Goal: Information Seeking & Learning: Check status

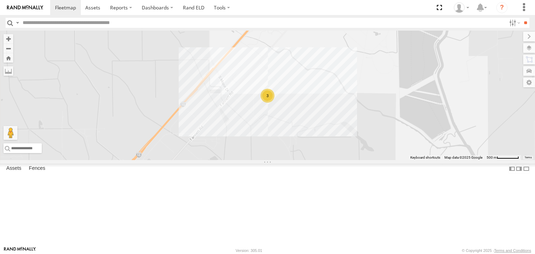
click at [0, 0] on link at bounding box center [0, 0] width 0 height 0
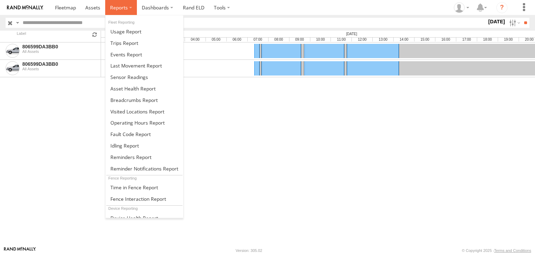
click at [129, 8] on label at bounding box center [121, 7] width 32 height 15
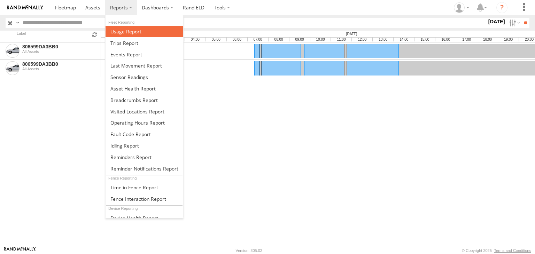
click at [127, 32] on span at bounding box center [125, 31] width 31 height 7
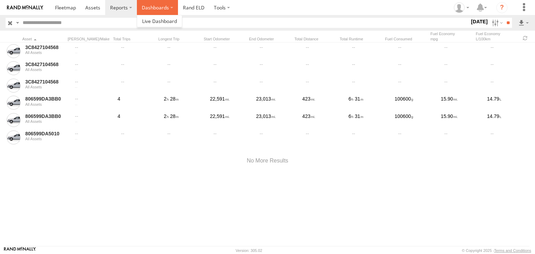
click at [153, 7] on label "Dashboards" at bounding box center [157, 7] width 41 height 15
click at [156, 22] on span at bounding box center [159, 21] width 35 height 7
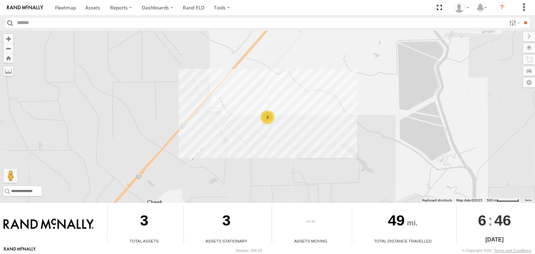
click at [138, 226] on div "3" at bounding box center [144, 222] width 73 height 33
click at [269, 117] on div "3" at bounding box center [268, 117] width 14 height 14
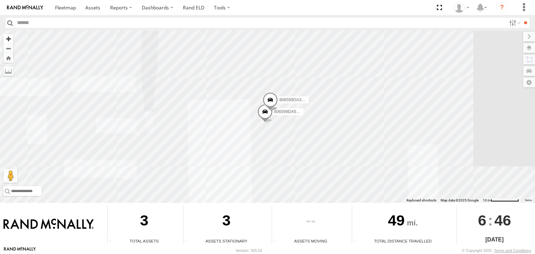
click at [10, 38] on button "Zoom in" at bounding box center [8, 38] width 10 height 9
click at [67, 8] on span at bounding box center [65, 7] width 21 height 7
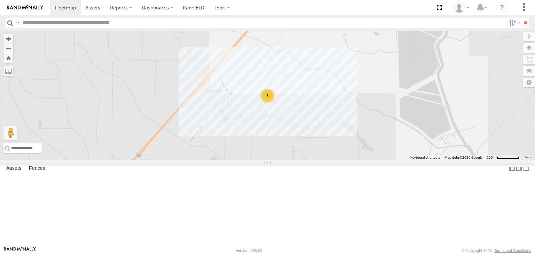
click at [0, 0] on div "806599DA5010" at bounding box center [0, 0] width 0 height 0
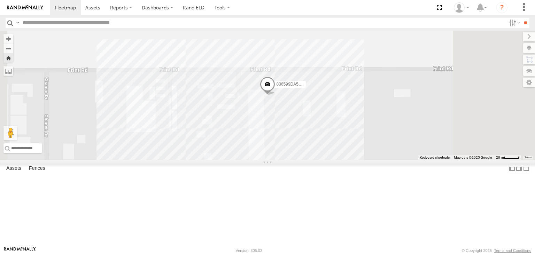
click at [0, 0] on span at bounding box center [0, 0] width 0 height 0
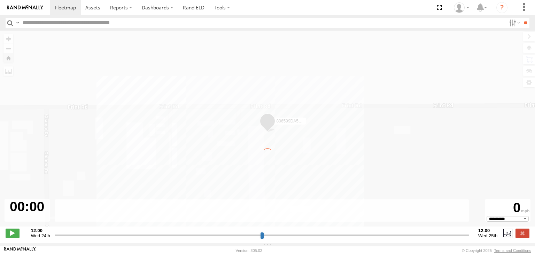
type input "**********"
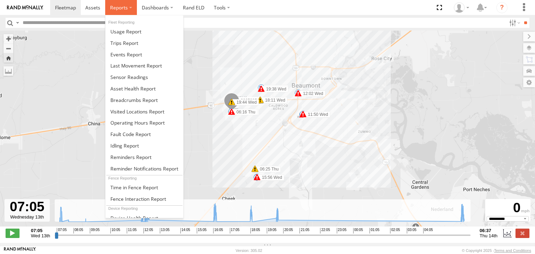
click at [119, 9] on span at bounding box center [119, 7] width 18 height 7
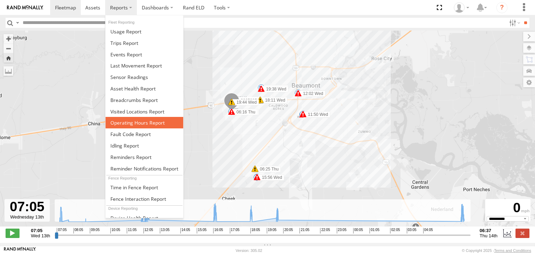
click at [127, 122] on span at bounding box center [137, 123] width 54 height 7
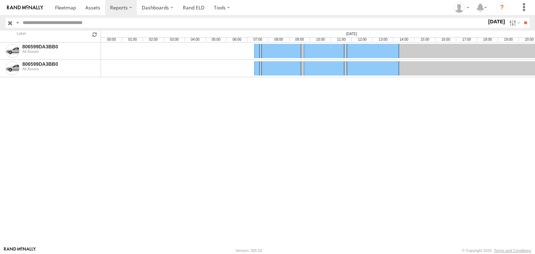
click at [495, 23] on label "[DATE]" at bounding box center [497, 22] width 20 height 8
click at [0, 0] on span "Last 7 Days" at bounding box center [0, 0] width 0 height 0
click at [522, 24] on input "**" at bounding box center [526, 23] width 8 height 10
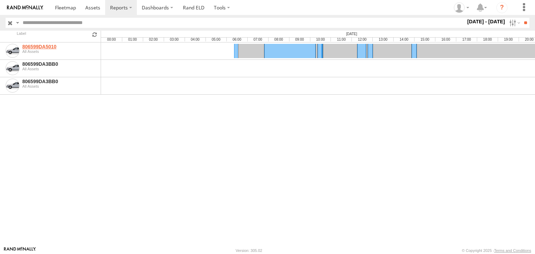
click at [49, 47] on link "806599DA5010" at bounding box center [60, 47] width 76 height 6
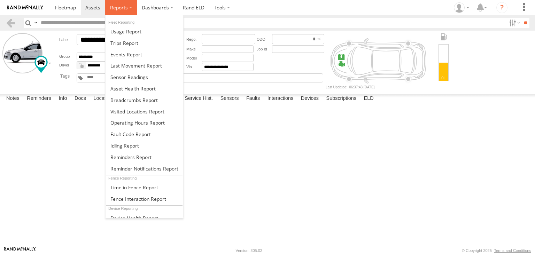
click at [120, 8] on span at bounding box center [119, 7] width 18 height 7
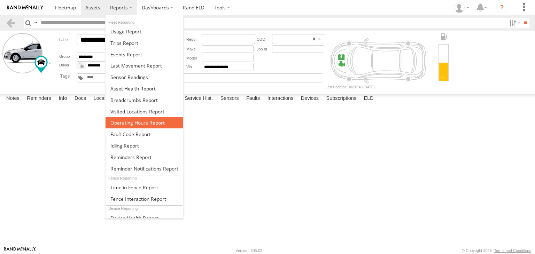
click at [139, 122] on span at bounding box center [137, 123] width 54 height 7
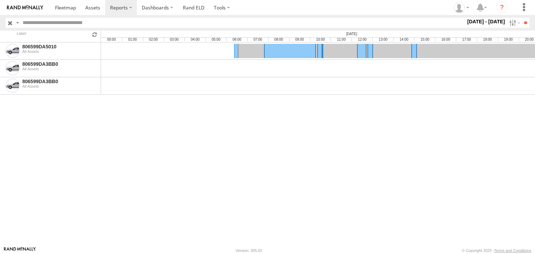
drag, startPoint x: 257, startPoint y: 52, endPoint x: 210, endPoint y: 54, distance: 47.1
click at [507, 24] on label at bounding box center [514, 23] width 15 height 10
click at [466, 28] on div at bounding box center [466, 23] width 0 height 10
click at [165, 6] on label "Dashboards" at bounding box center [157, 7] width 41 height 15
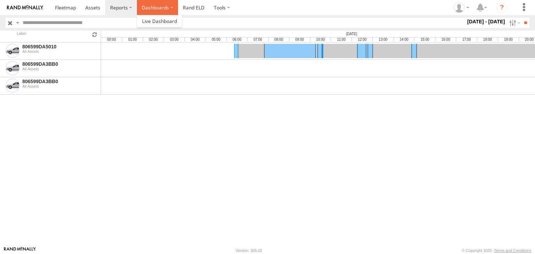
click at [160, 8] on label "Dashboards" at bounding box center [157, 7] width 41 height 15
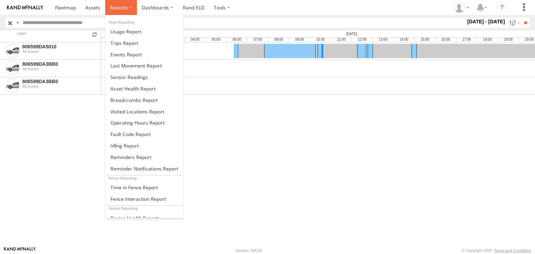
click at [129, 7] on label at bounding box center [121, 7] width 32 height 15
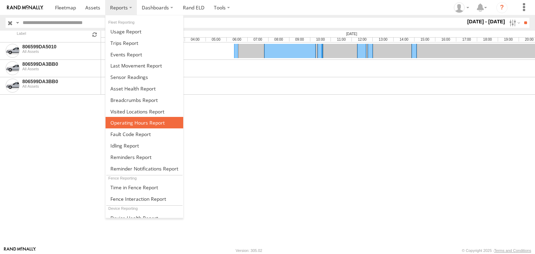
click at [136, 120] on span at bounding box center [137, 123] width 54 height 7
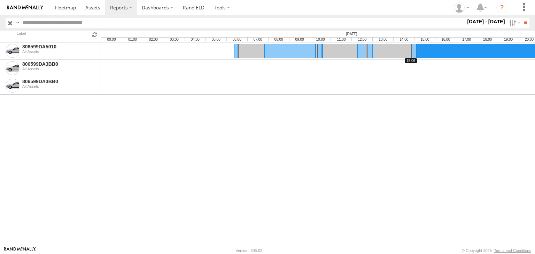
drag, startPoint x: 453, startPoint y: 51, endPoint x: 432, endPoint y: 51, distance: 20.9
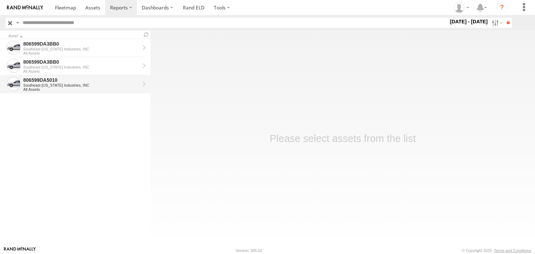
click at [47, 83] on div "806599DA5010" at bounding box center [81, 80] width 116 height 6
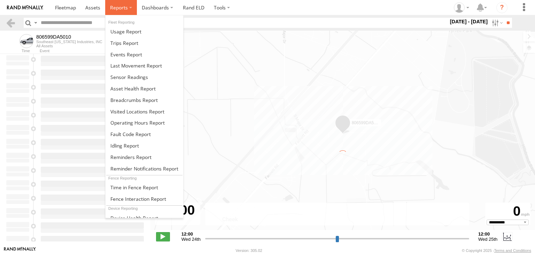
click at [130, 8] on label at bounding box center [121, 7] width 32 height 15
type input "**********"
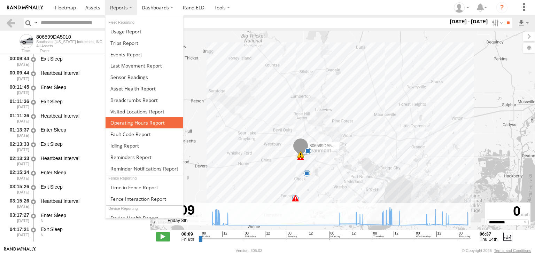
click at [140, 121] on span at bounding box center [137, 123] width 54 height 7
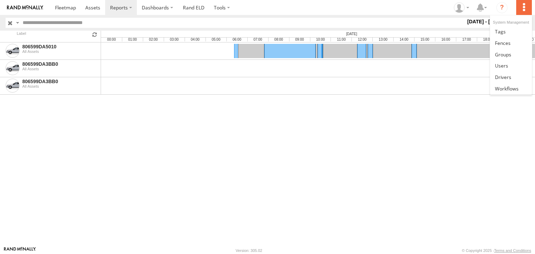
click at [523, 8] on label at bounding box center [523, 7] width 15 height 15
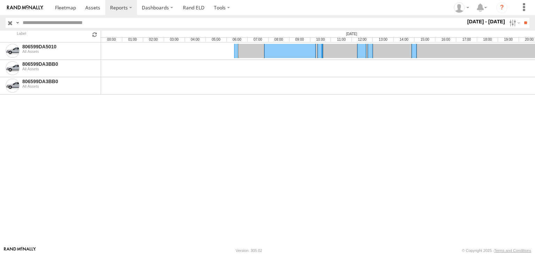
click at [184, 22] on input "text" at bounding box center [243, 23] width 446 height 10
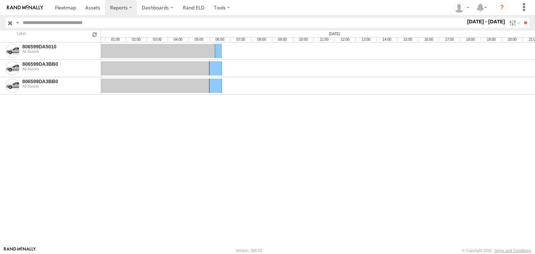
scroll to position [0, 3014]
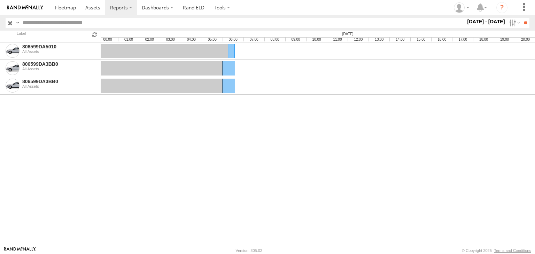
click at [487, 24] on label "[DATE] - [DATE]" at bounding box center [486, 22] width 41 height 8
click at [0, 0] on span "[DATE]" at bounding box center [0, 0] width 0 height 0
click at [0, 0] on label at bounding box center [0, 0] width 0 height 0
click at [522, 23] on input "**" at bounding box center [526, 23] width 8 height 10
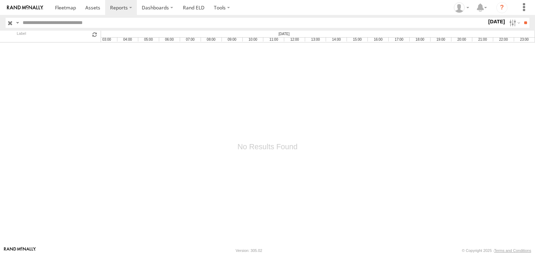
scroll to position [0, 70]
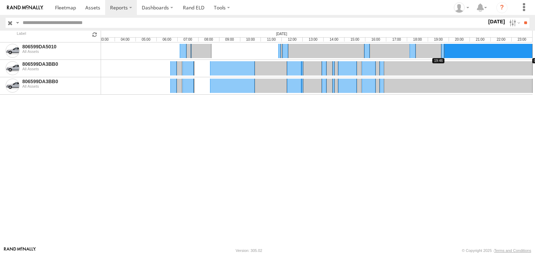
click at [493, 52] on link at bounding box center [488, 51] width 88 height 14
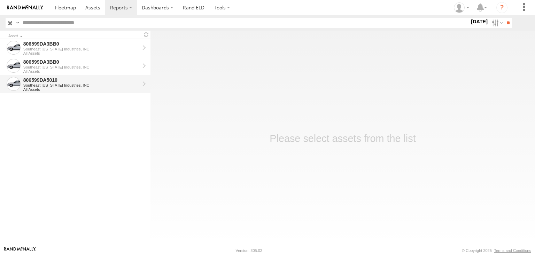
click at [53, 83] on div "806599DA5010" at bounding box center [81, 80] width 116 height 6
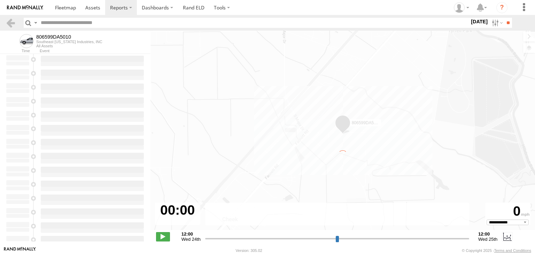
type input "**********"
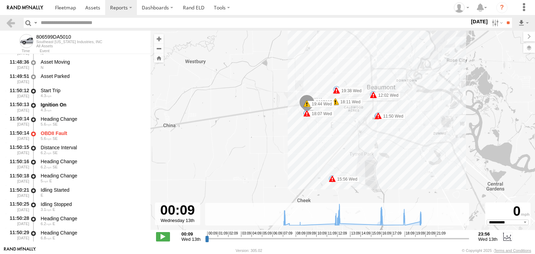
scroll to position [2195, 0]
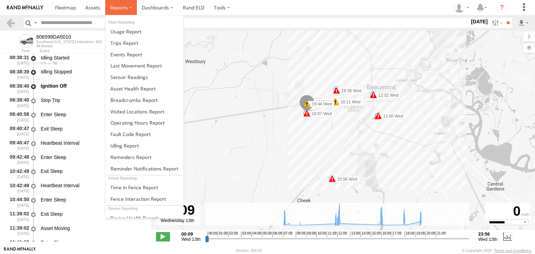
click at [128, 6] on label at bounding box center [121, 7] width 32 height 15
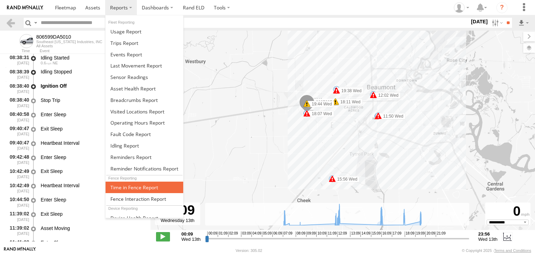
click at [136, 185] on span at bounding box center [134, 187] width 48 height 7
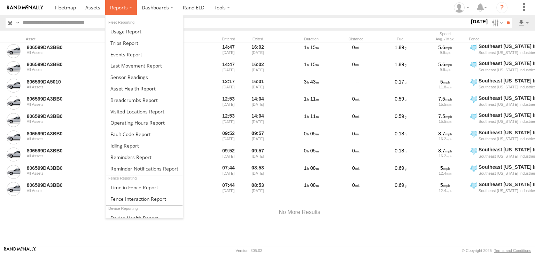
click at [123, 6] on span at bounding box center [119, 7] width 18 height 7
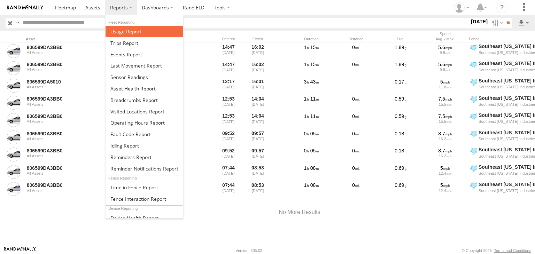
click at [128, 32] on span at bounding box center [125, 31] width 31 height 7
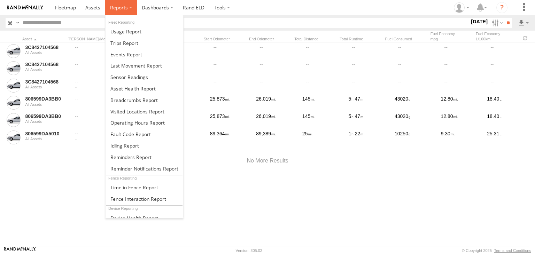
click at [127, 8] on span at bounding box center [119, 7] width 18 height 7
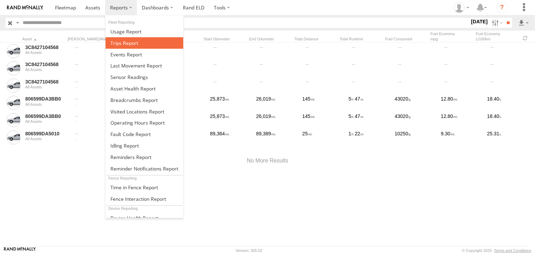
click at [124, 44] on span at bounding box center [124, 43] width 28 height 7
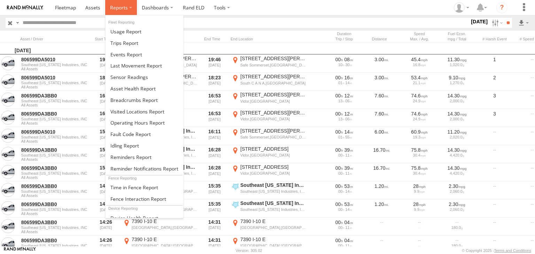
click at [126, 6] on span at bounding box center [119, 7] width 18 height 7
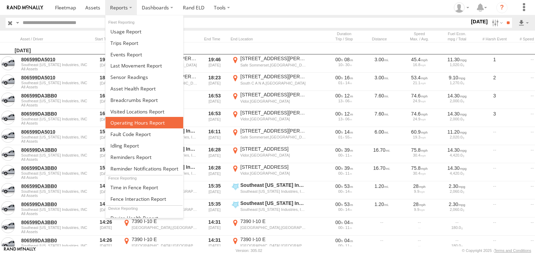
click at [141, 122] on span at bounding box center [137, 123] width 54 height 7
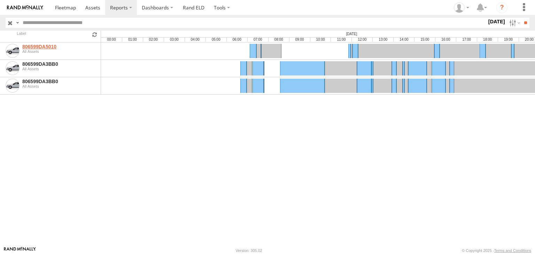
click at [45, 48] on link "806599DA5010" at bounding box center [60, 47] width 76 height 6
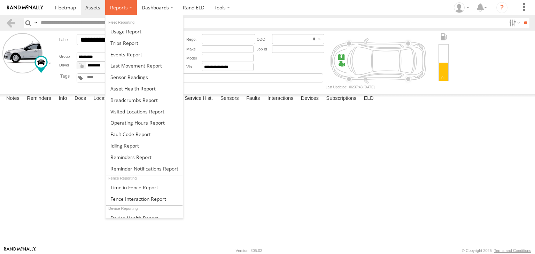
click at [122, 9] on span at bounding box center [119, 7] width 18 height 7
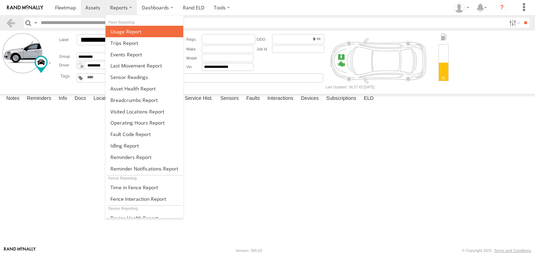
click at [127, 32] on span at bounding box center [125, 31] width 31 height 7
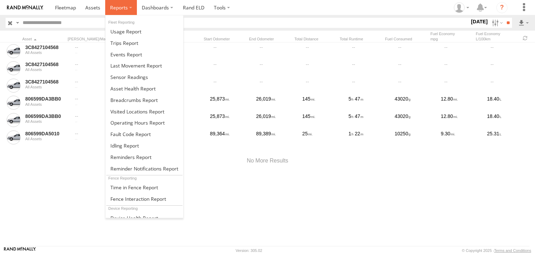
click at [121, 8] on span at bounding box center [119, 7] width 18 height 7
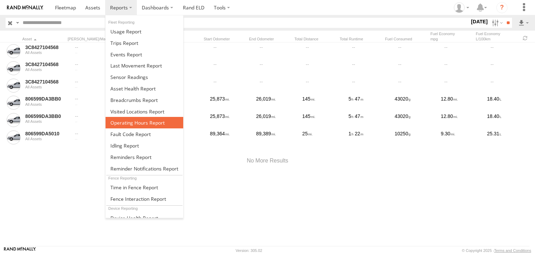
click at [134, 120] on span at bounding box center [137, 123] width 54 height 7
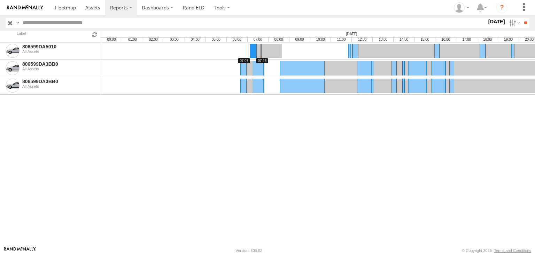
click at [253, 51] on link at bounding box center [253, 51] width 7 height 14
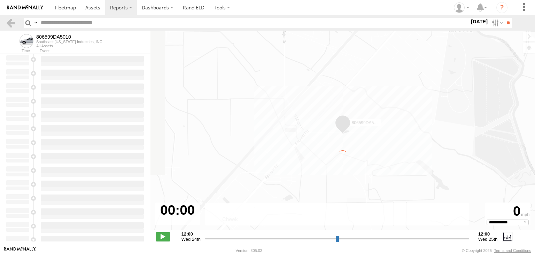
type input "**********"
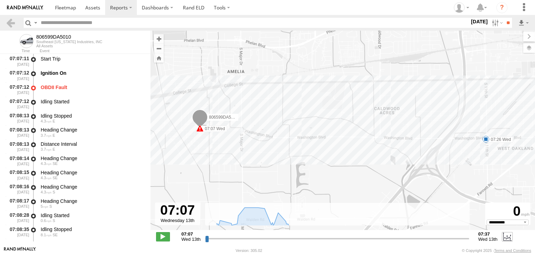
click at [509, 238] on label at bounding box center [507, 236] width 10 height 9
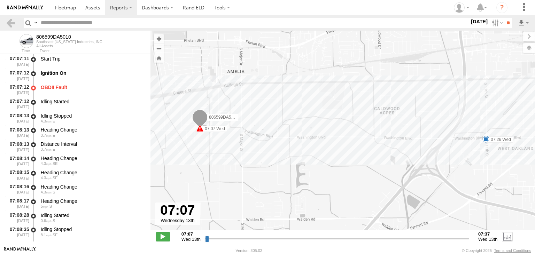
click at [509, 238] on label at bounding box center [507, 236] width 10 height 9
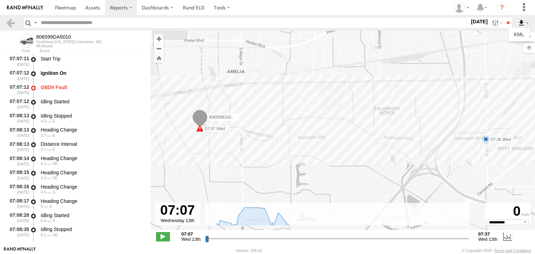
click at [522, 22] on label at bounding box center [524, 23] width 12 height 10
click at [527, 23] on label at bounding box center [524, 23] width 12 height 10
click at [522, 24] on label at bounding box center [524, 23] width 12 height 10
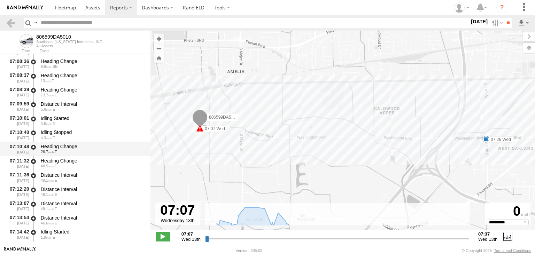
scroll to position [209, 0]
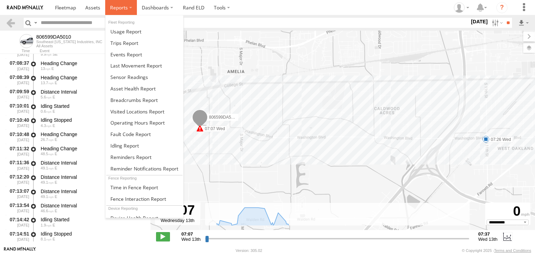
click at [130, 7] on label at bounding box center [121, 7] width 32 height 15
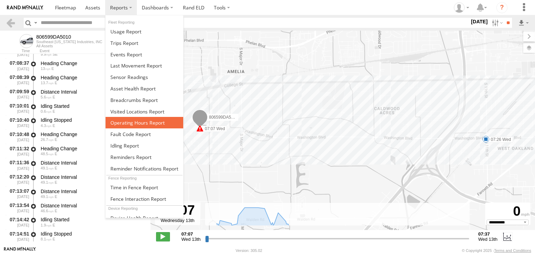
click at [129, 121] on span at bounding box center [137, 123] width 54 height 7
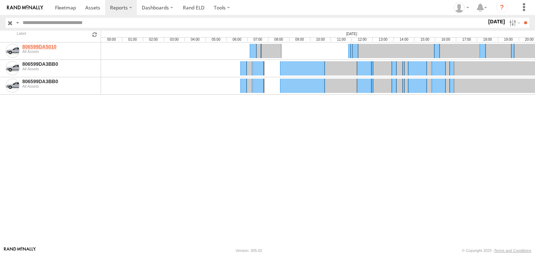
click at [35, 47] on link "806599DA5010" at bounding box center [60, 47] width 76 height 6
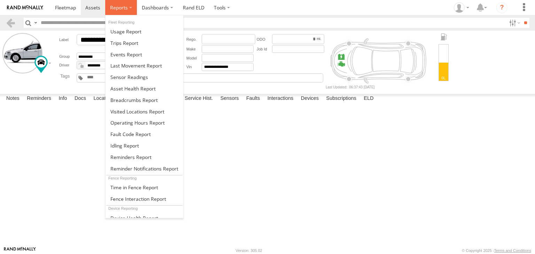
click at [122, 8] on span at bounding box center [119, 7] width 18 height 7
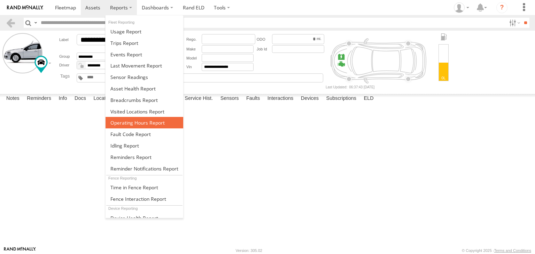
click at [131, 120] on span at bounding box center [137, 123] width 54 height 7
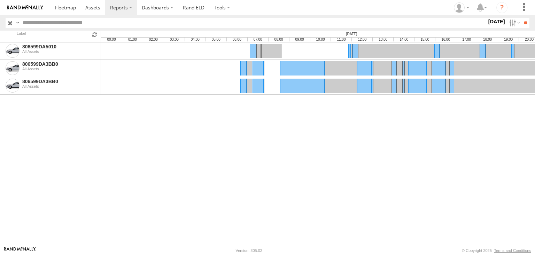
click at [190, 46] on div at bounding box center [352, 51] width 502 height 17
click at [258, 51] on link at bounding box center [258, 51] width 5 height 14
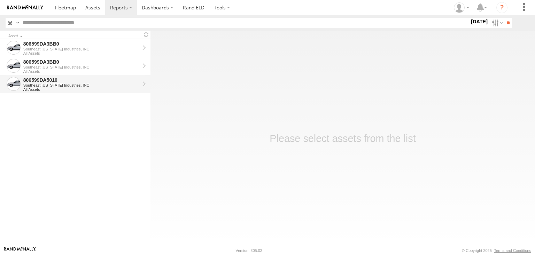
click at [132, 83] on div "Southeast [US_STATE] Industries, INC" at bounding box center [81, 85] width 116 height 4
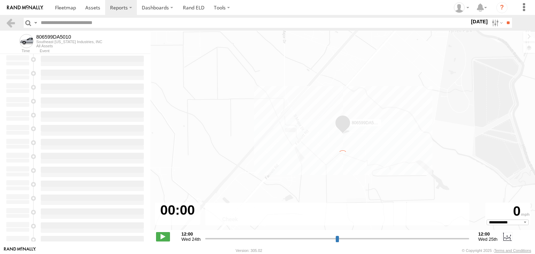
type input "**********"
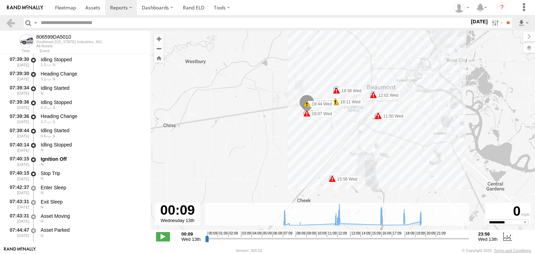
scroll to position [1045, 0]
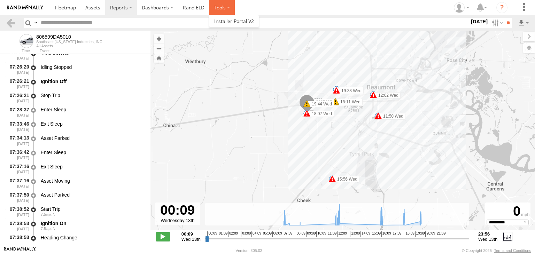
click at [223, 8] on label at bounding box center [222, 7] width 26 height 15
click at [220, 9] on label at bounding box center [222, 7] width 26 height 15
click at [194, 7] on link "Rand ELD" at bounding box center [193, 7] width 31 height 15
